Goal: Transaction & Acquisition: Book appointment/travel/reservation

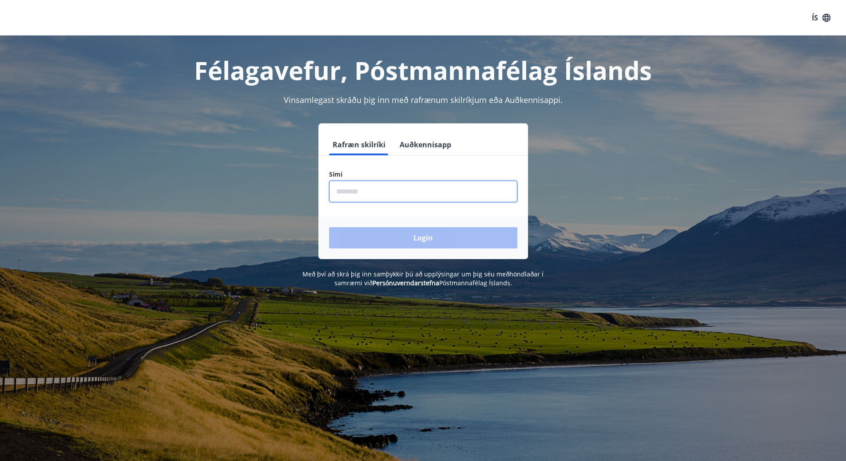
click at [456, 198] on input "phone" at bounding box center [423, 192] width 188 height 22
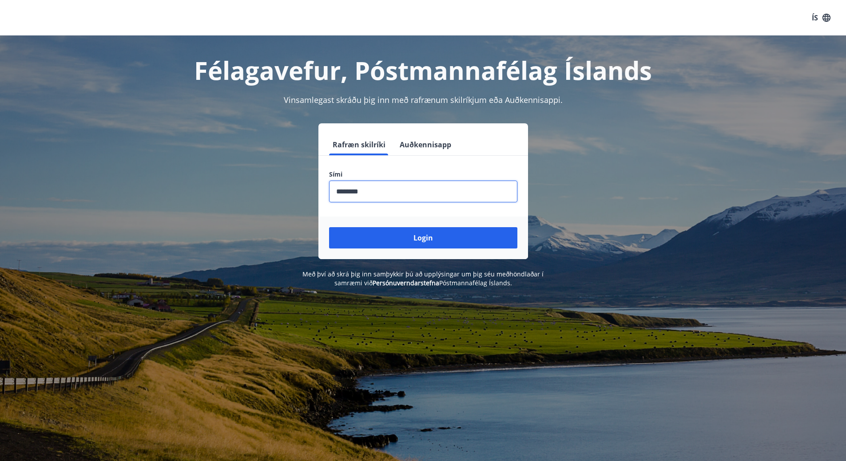
type input "********"
click at [329, 227] on button "Login" at bounding box center [423, 237] width 188 height 21
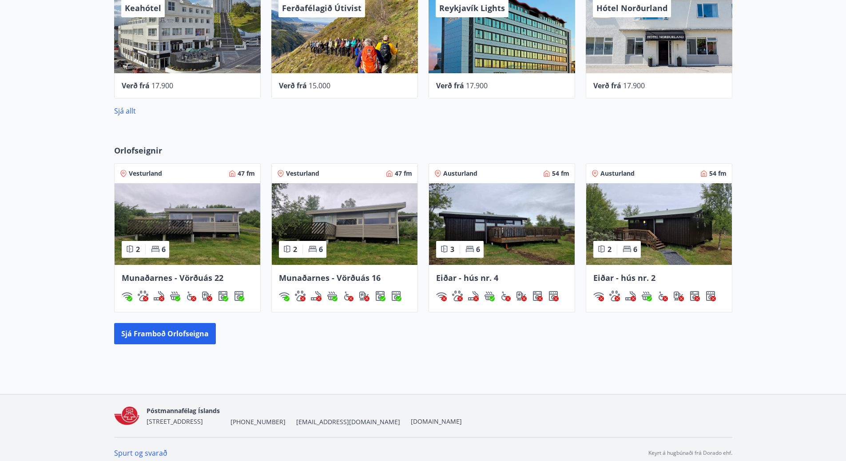
scroll to position [462, 0]
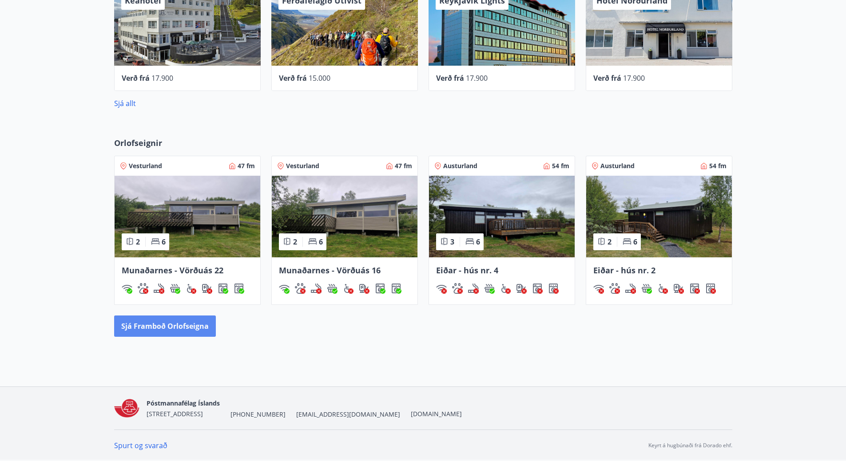
click at [169, 326] on button "Sjá framboð orlofseigna" at bounding box center [165, 326] width 102 height 21
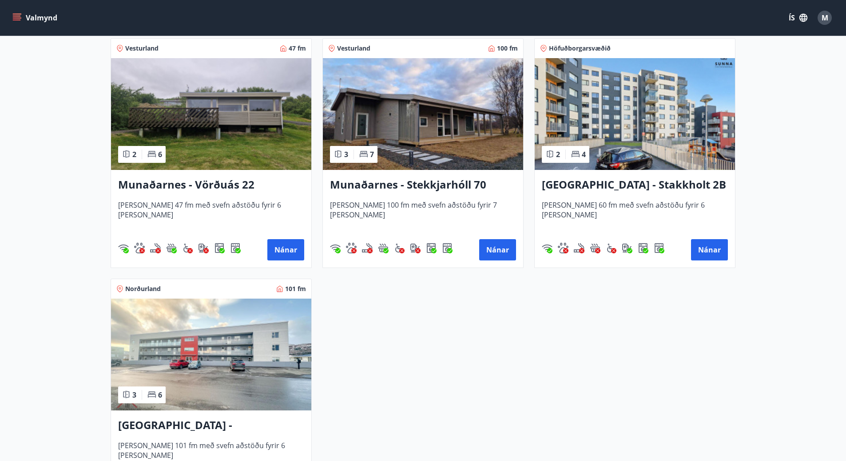
scroll to position [355, 0]
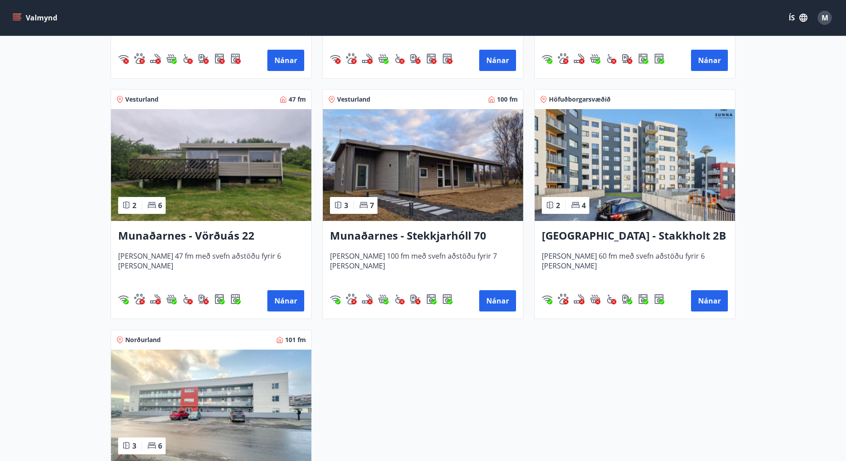
click at [433, 248] on div "Munaðarnes - Stekkjarhóll 70 [PERSON_NAME] 100 fm með svefn aðstöðu fyrir 7 [PE…" at bounding box center [423, 270] width 200 height 98
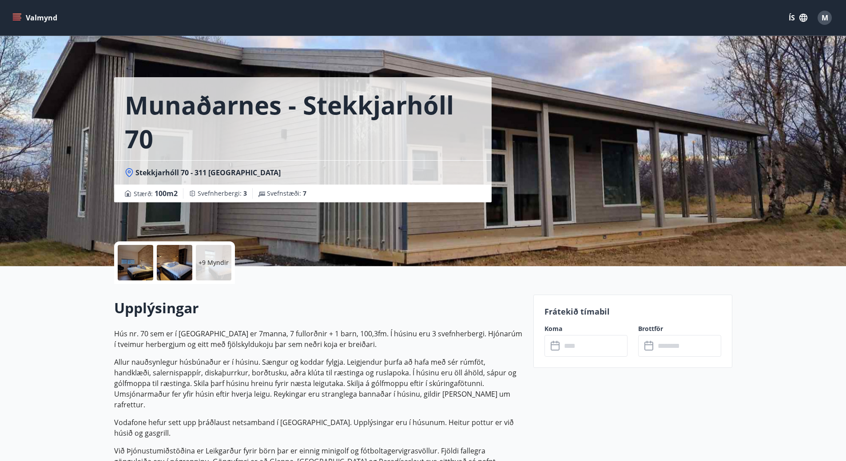
click at [827, 21] on span "M" at bounding box center [824, 18] width 7 height 10
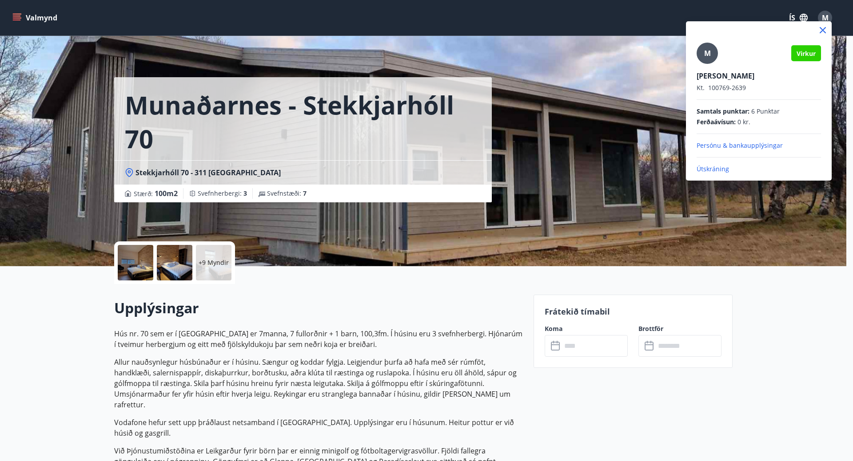
click at [710, 171] on p "Útskráning" at bounding box center [758, 169] width 124 height 9
